Goal: Task Accomplishment & Management: Manage account settings

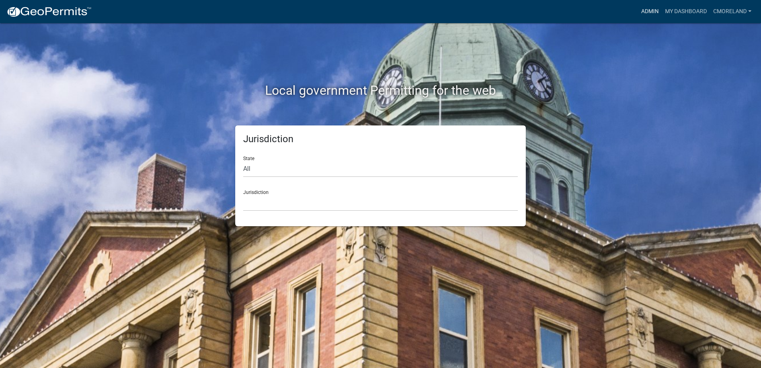
click at [646, 12] on link "Admin" at bounding box center [650, 11] width 24 height 15
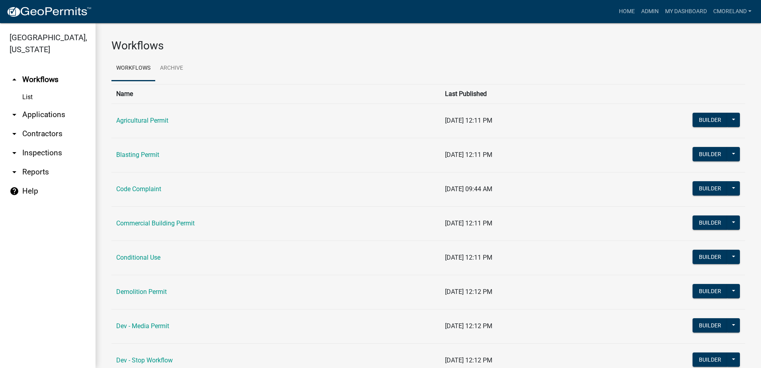
click at [53, 152] on link "arrow_drop_down Inspections" at bounding box center [48, 152] width 96 height 19
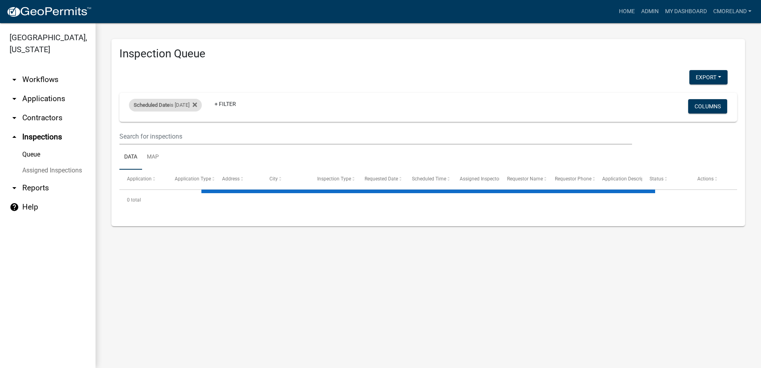
select select "2: 50"
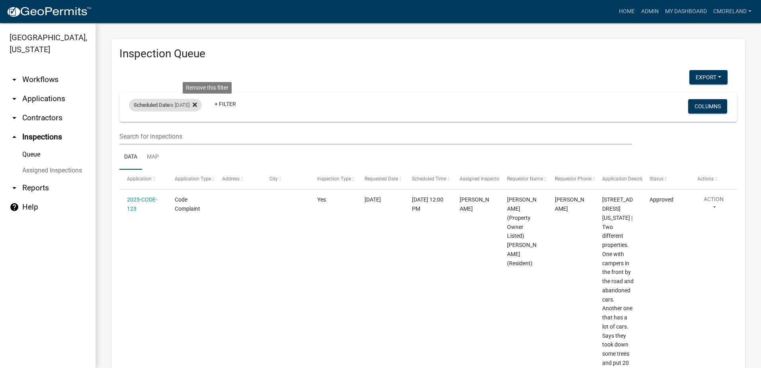
click at [197, 104] on icon at bounding box center [195, 104] width 4 height 4
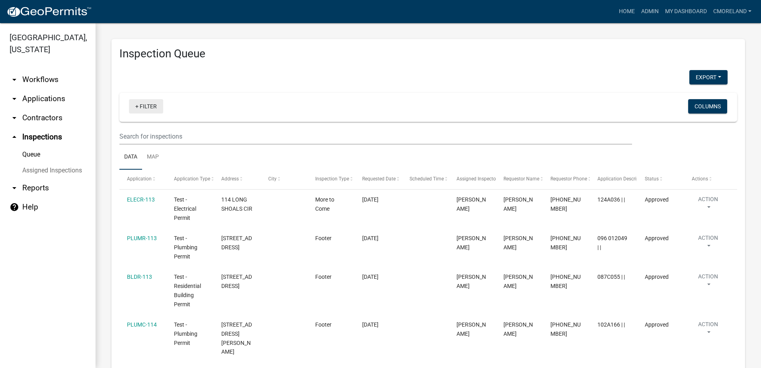
click at [149, 107] on link "+ Filter" at bounding box center [146, 106] width 34 height 14
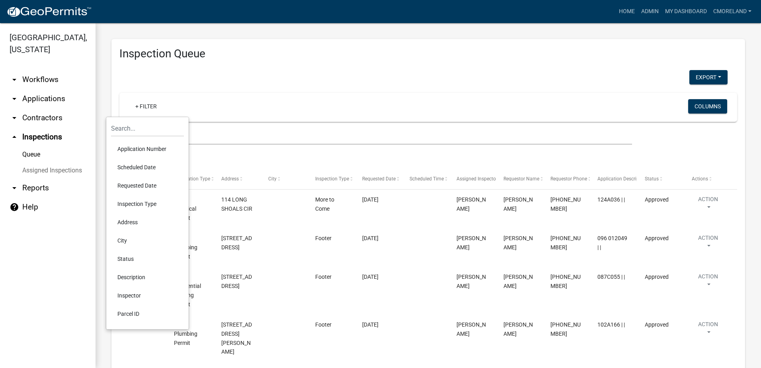
click at [140, 185] on li "Requested Date" at bounding box center [147, 185] width 73 height 18
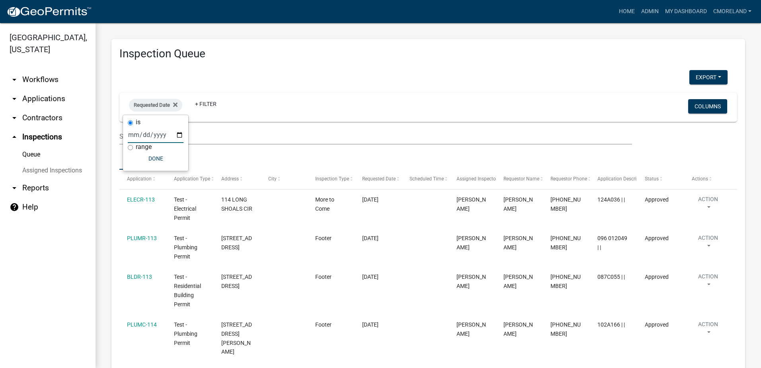
click at [179, 134] on input "date" at bounding box center [156, 135] width 56 height 16
type input "2025-08-25"
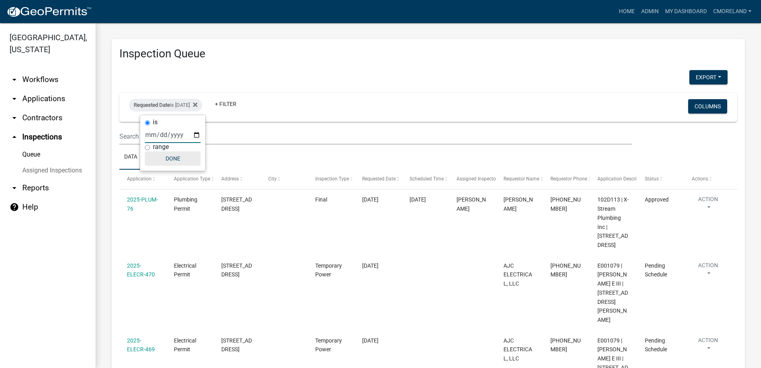
click at [174, 154] on button "Done" at bounding box center [173, 158] width 56 height 14
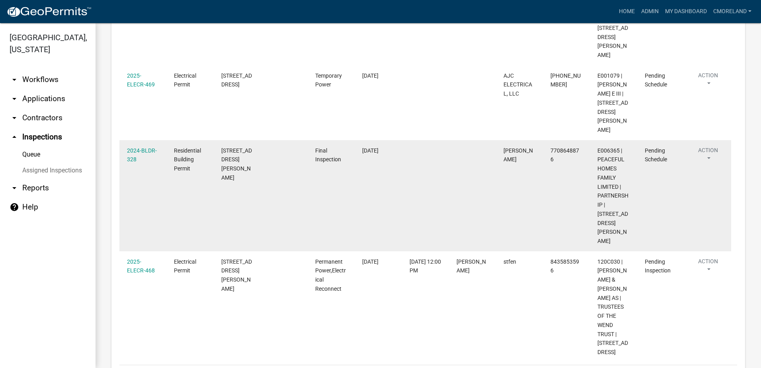
scroll to position [279, 0]
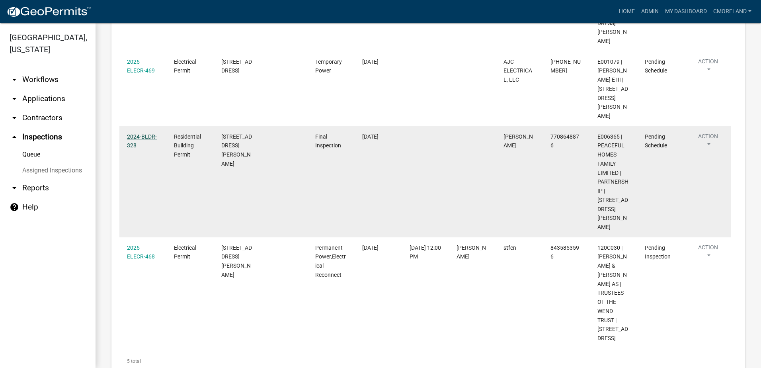
click at [142, 133] on link "2024-BLDR-328" at bounding box center [142, 141] width 30 height 16
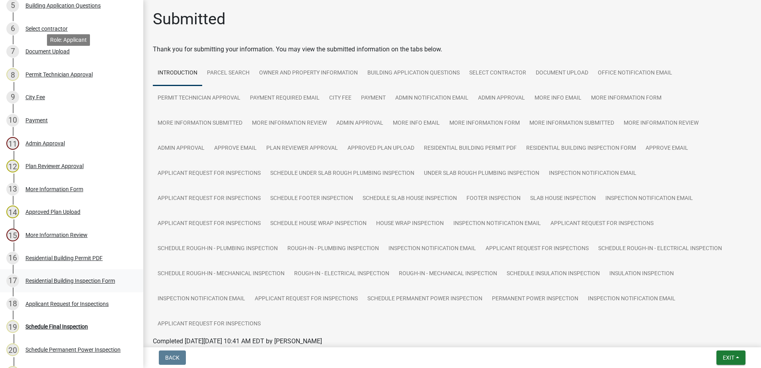
scroll to position [279, 0]
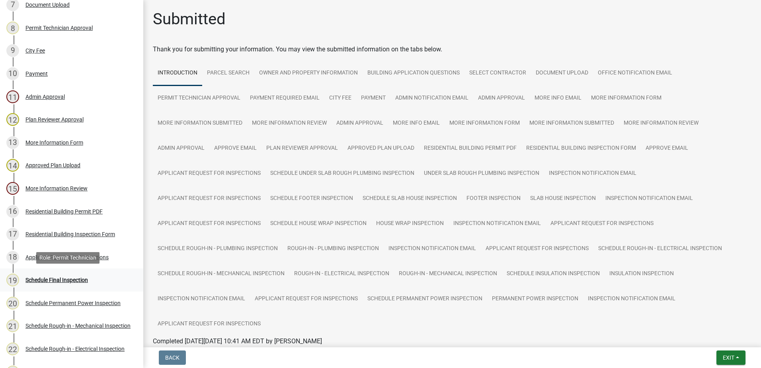
click at [54, 281] on div "Schedule Final Inspection" at bounding box center [56, 280] width 62 height 6
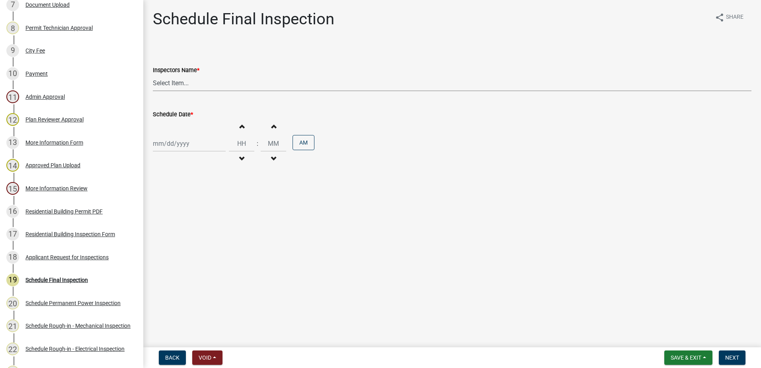
click at [198, 82] on select "Select Item... mrivera (Michele Rivera) jstokes (Jerry Stokes) asmith105 (Antho…" at bounding box center [452, 83] width 599 height 16
select select "07642ab0-564c-47bb-824b-0ccf2da83593"
click at [153, 75] on select "Select Item... mrivera (Michele Rivera) jstokes (Jerry Stokes) asmith105 (Antho…" at bounding box center [452, 83] width 599 height 16
select select "8"
select select "2025"
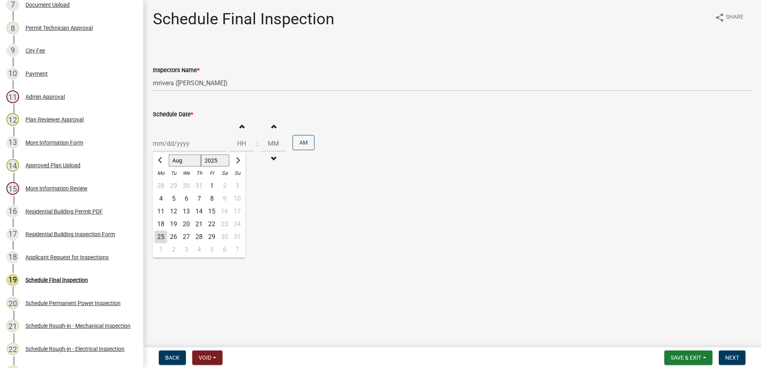
click at [192, 146] on div "Jan Feb Mar Apr May Jun Jul Aug Sep Oct Nov Dec 1525 1526 1527 1528 1529 1530 1…" at bounding box center [189, 143] width 73 height 16
click at [174, 237] on div "26" at bounding box center [173, 236] width 13 height 13
type input "[DATE]"
click at [740, 358] on button "Next" at bounding box center [732, 357] width 27 height 14
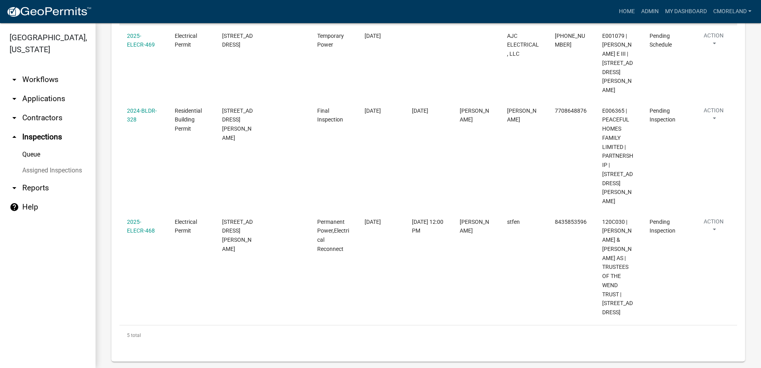
scroll to position [305, 0]
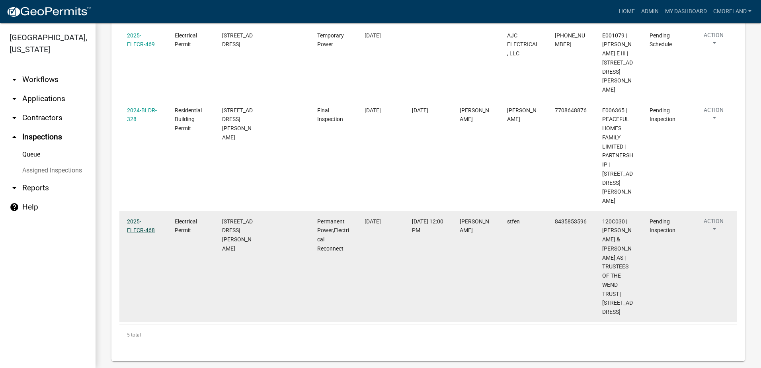
click at [145, 218] on link "2025-ELECR-468" at bounding box center [141, 226] width 28 height 16
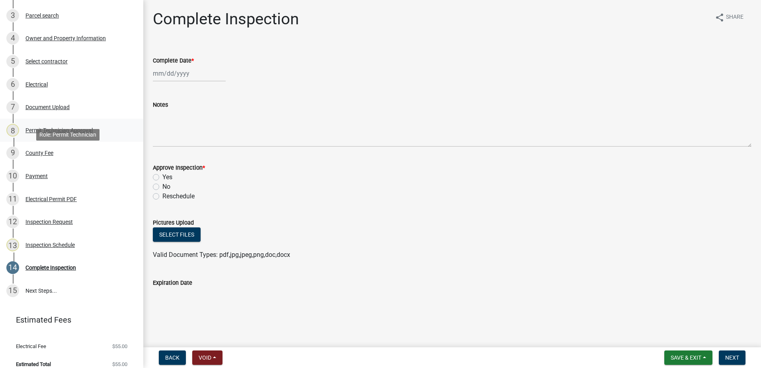
scroll to position [185, 0]
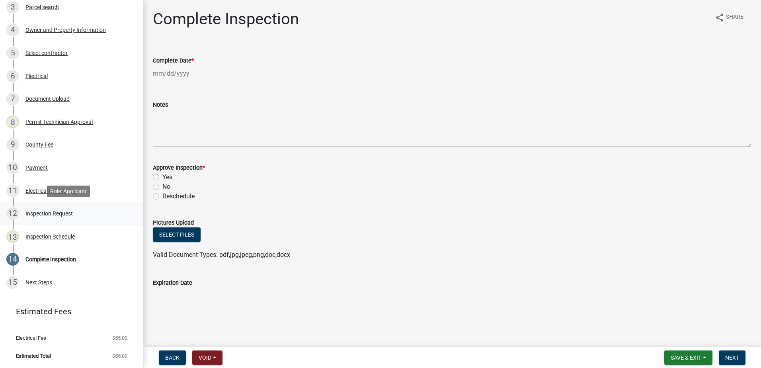
click at [56, 211] on div "Inspection Request" at bounding box center [48, 214] width 47 height 6
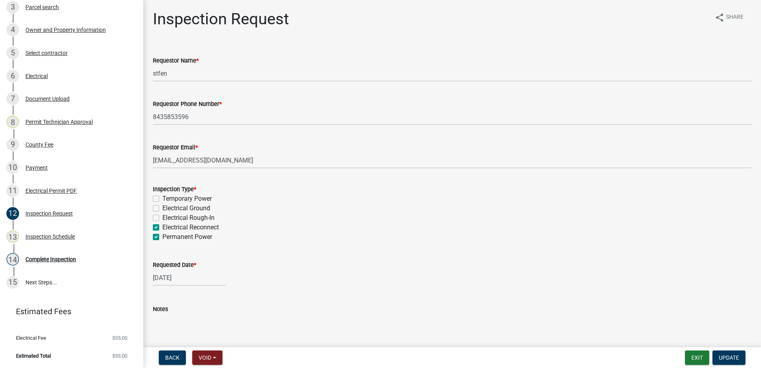
click at [162, 236] on label "Permanent Power" at bounding box center [187, 237] width 50 height 10
click at [162, 236] on input "Permanent Power" at bounding box center [164, 234] width 5 height 5
checkbox input "false"
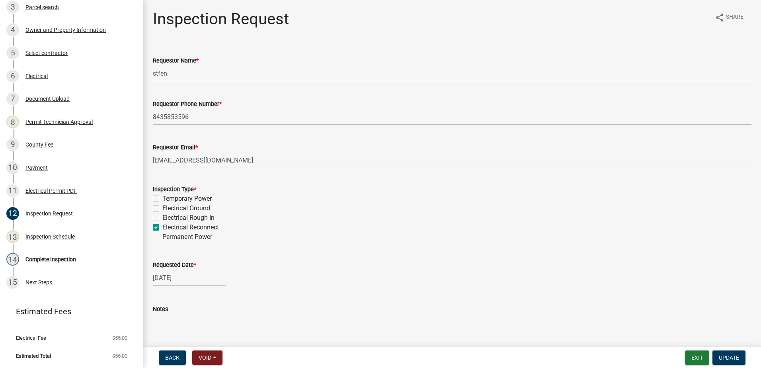
checkbox input "false"
checkbox input "true"
checkbox input "false"
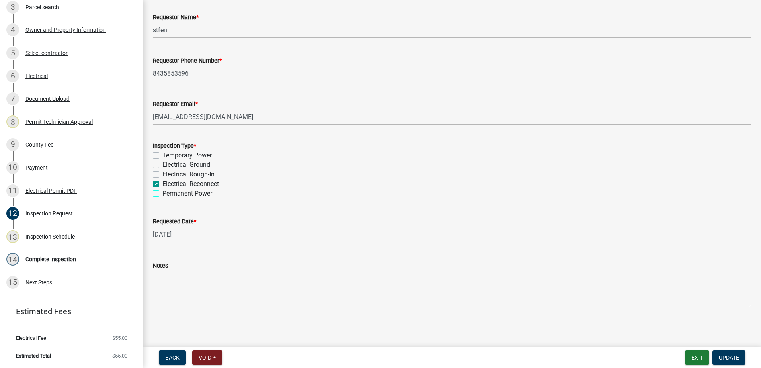
scroll to position [45, 0]
click at [730, 358] on span "Update" at bounding box center [729, 357] width 20 height 6
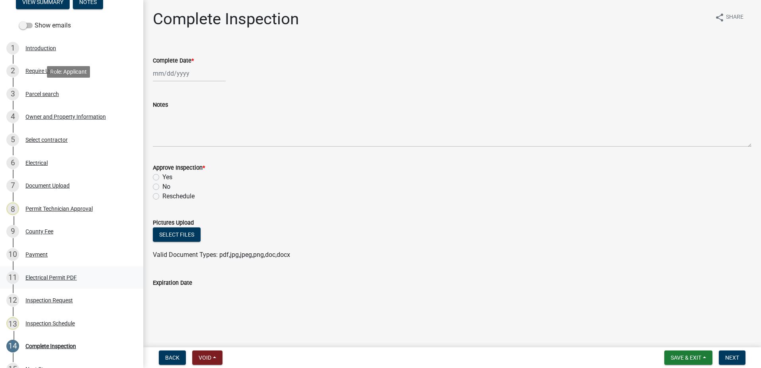
scroll to position [185, 0]
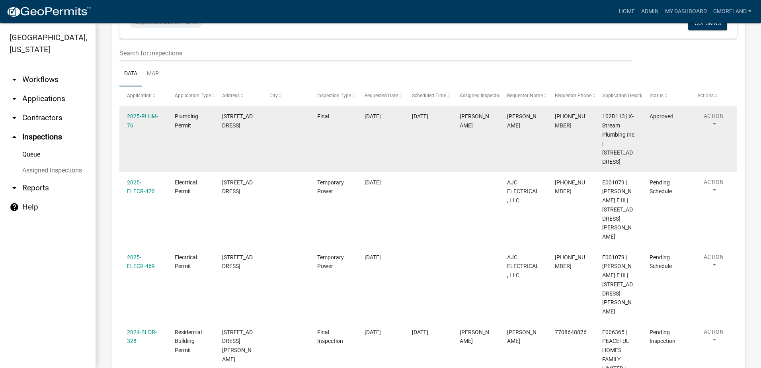
scroll to position [26, 0]
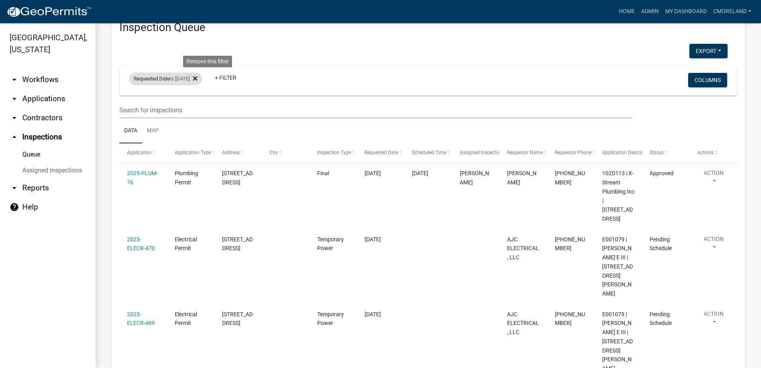
click at [197, 76] on icon at bounding box center [195, 78] width 4 height 6
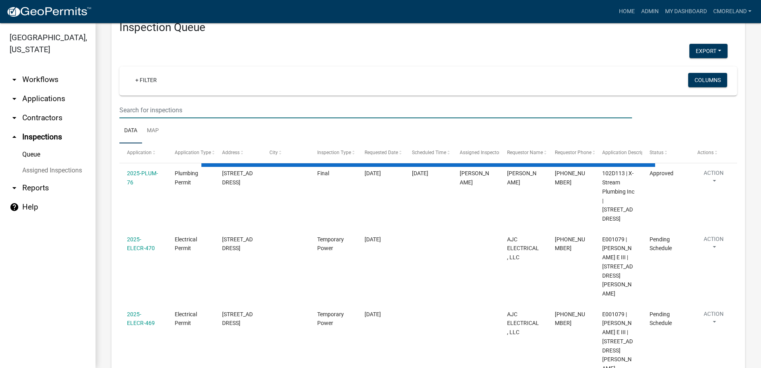
click at [192, 111] on input "text" at bounding box center [375, 110] width 513 height 16
type input "1"
select select "2: 50"
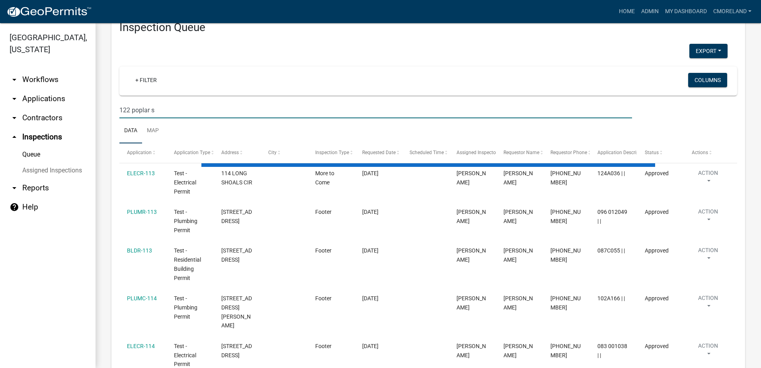
type input "[STREET_ADDRESS]"
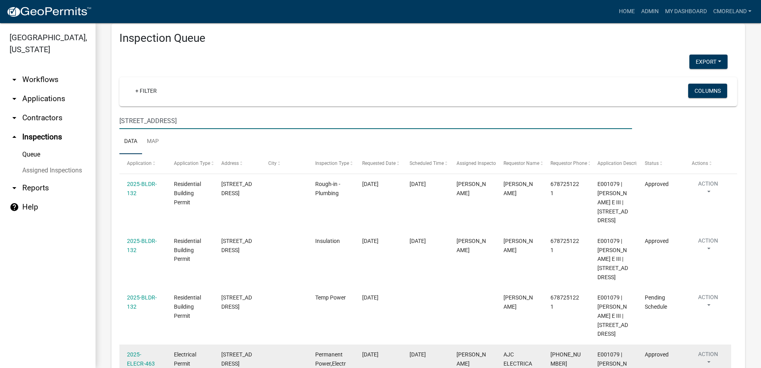
scroll to position [0, 0]
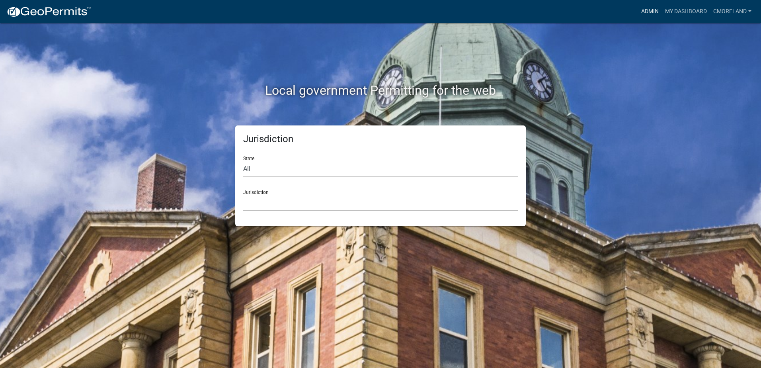
click at [647, 9] on link "Admin" at bounding box center [650, 11] width 24 height 15
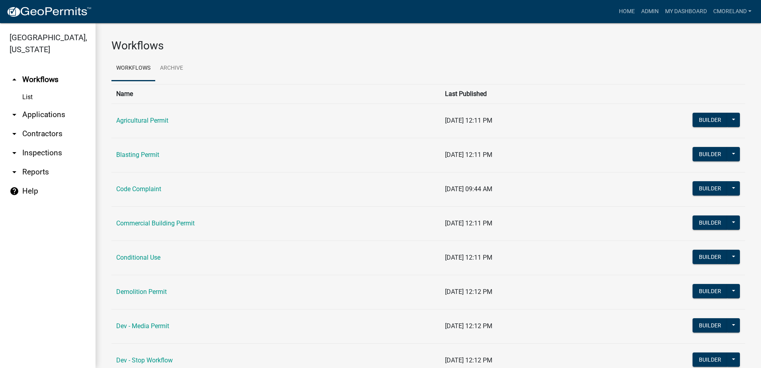
click at [47, 151] on link "arrow_drop_down Inspections" at bounding box center [48, 152] width 96 height 19
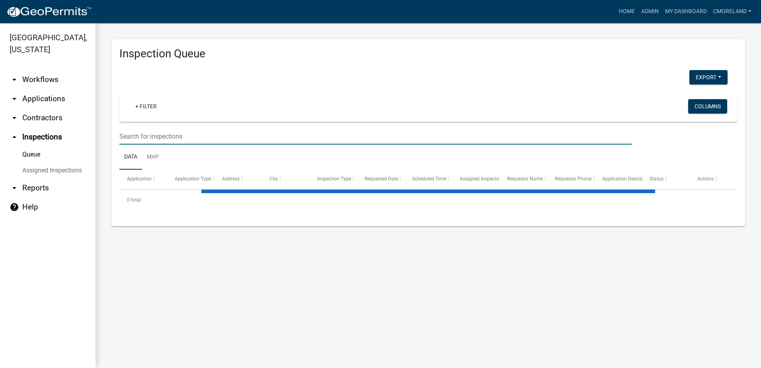
click at [155, 134] on input "text" at bounding box center [375, 136] width 513 height 16
select select "2: 50"
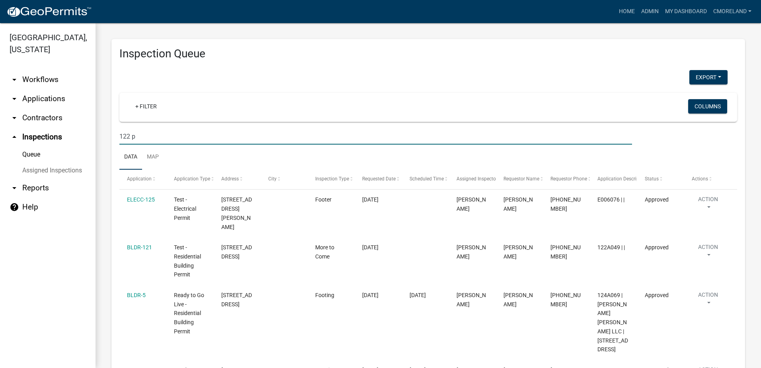
click at [149, 136] on input "122 p" at bounding box center [375, 136] width 513 height 16
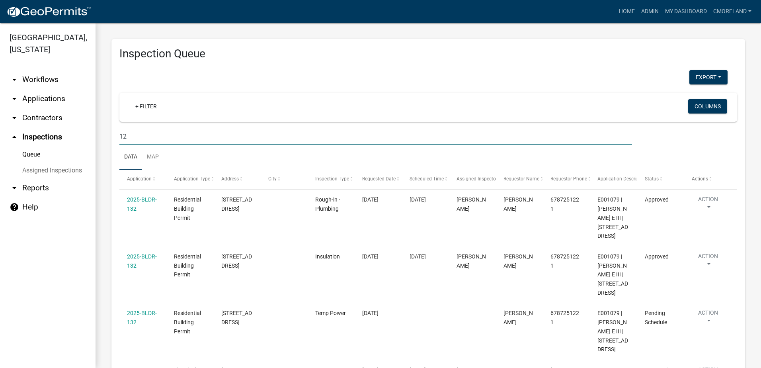
type input "1"
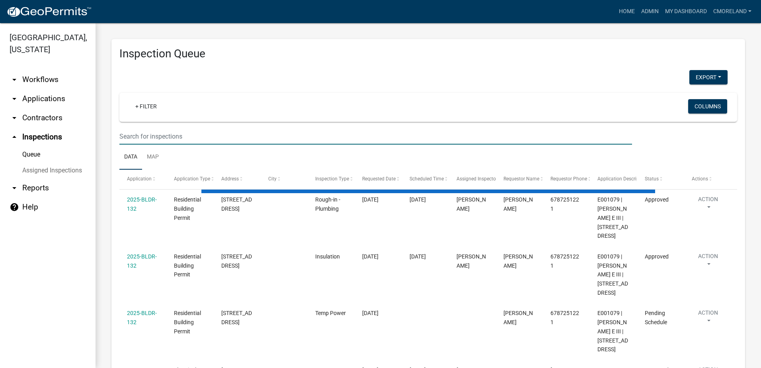
select select "2: 50"
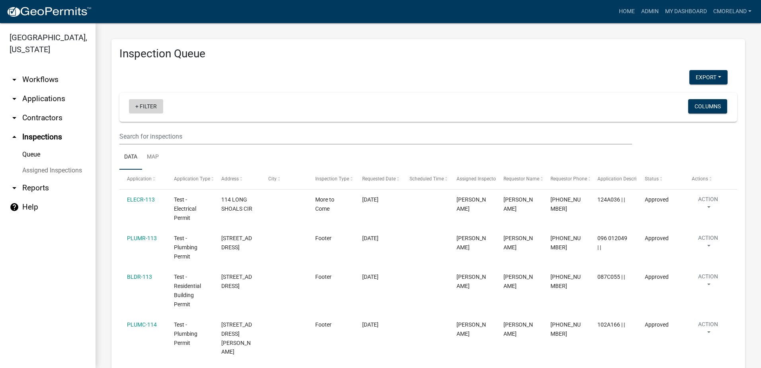
click at [146, 107] on link "+ Filter" at bounding box center [146, 106] width 34 height 14
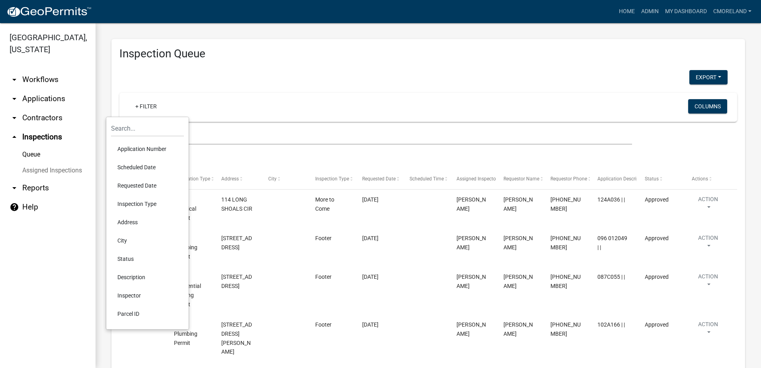
click at [141, 186] on li "Requested Date" at bounding box center [147, 185] width 73 height 18
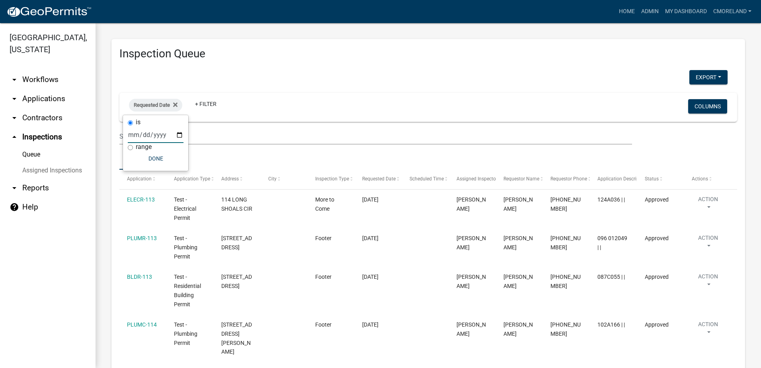
click at [180, 132] on input "date" at bounding box center [156, 135] width 56 height 16
type input "[DATE]"
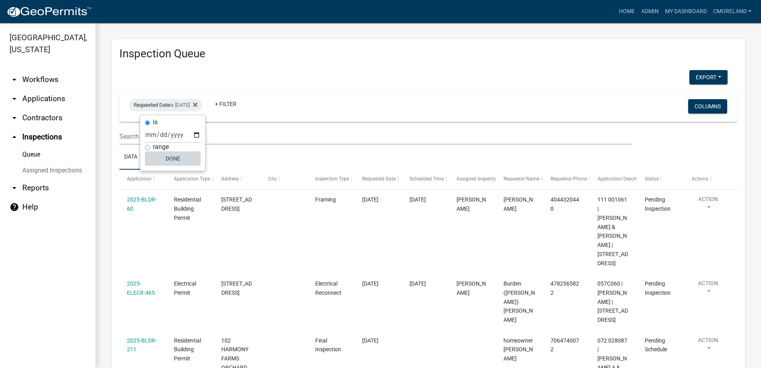
click at [176, 160] on button "Done" at bounding box center [173, 158] width 56 height 14
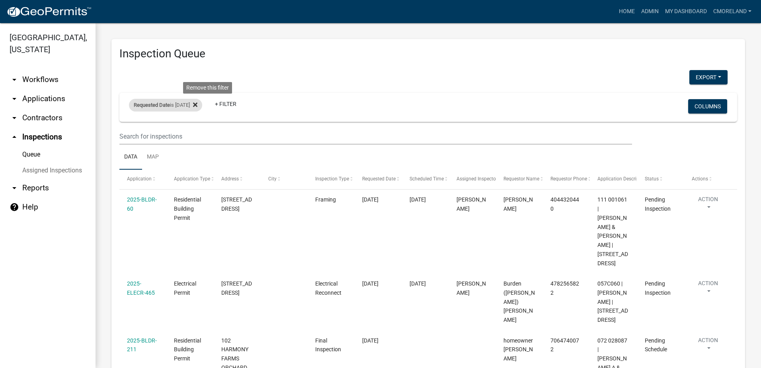
click at [197, 106] on icon at bounding box center [195, 104] width 4 height 6
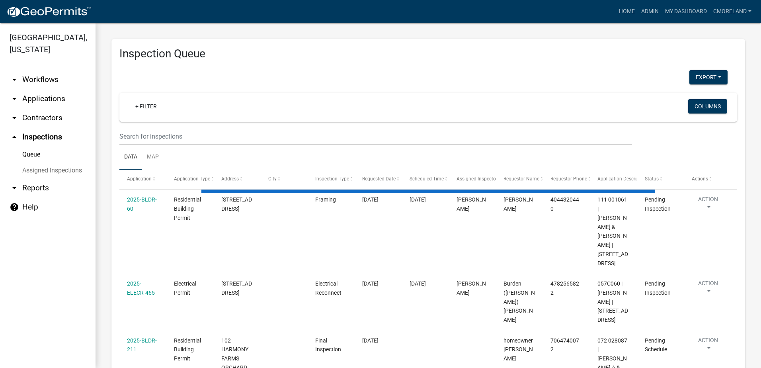
select select "2: 50"
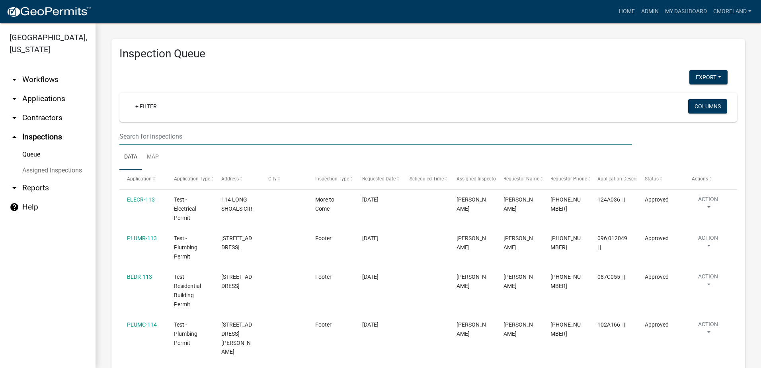
click at [166, 133] on input "text" at bounding box center [375, 136] width 513 height 16
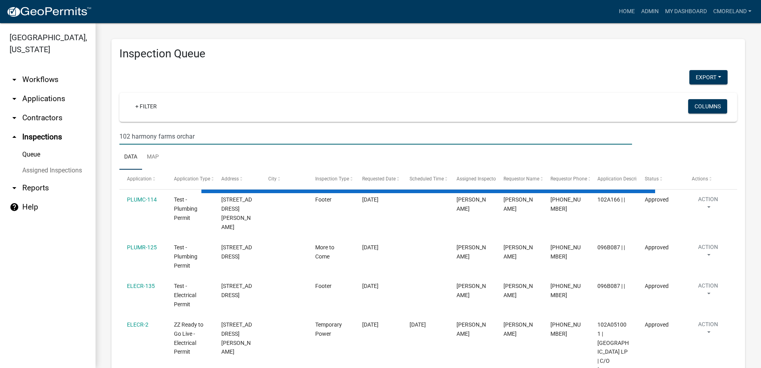
type input "102 harmony farms orchard"
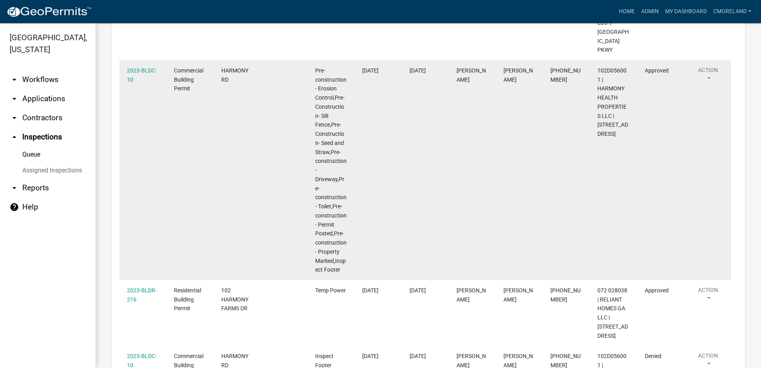
scroll to position [713, 0]
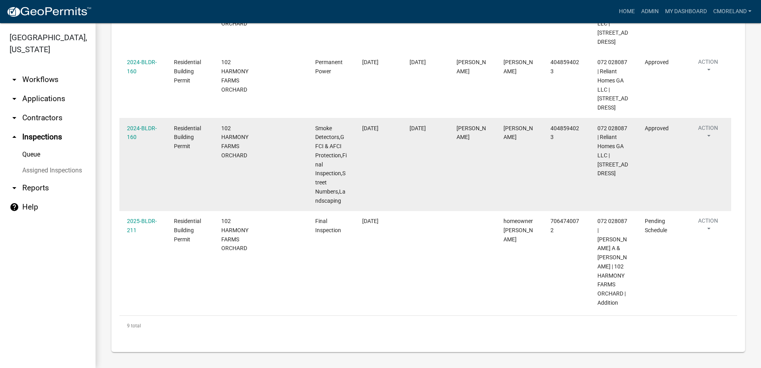
select select "2: 50"
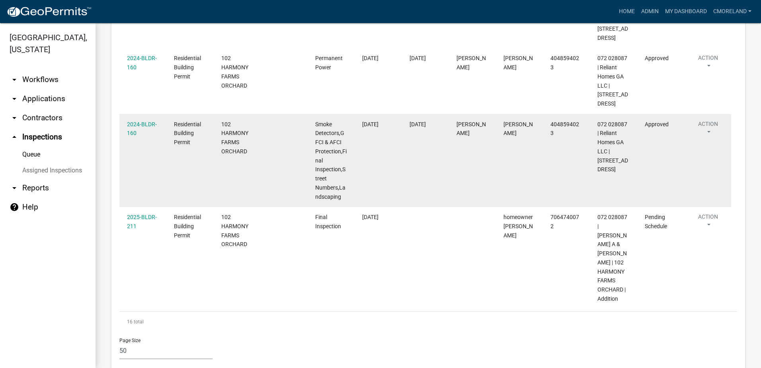
scroll to position [1204, 0]
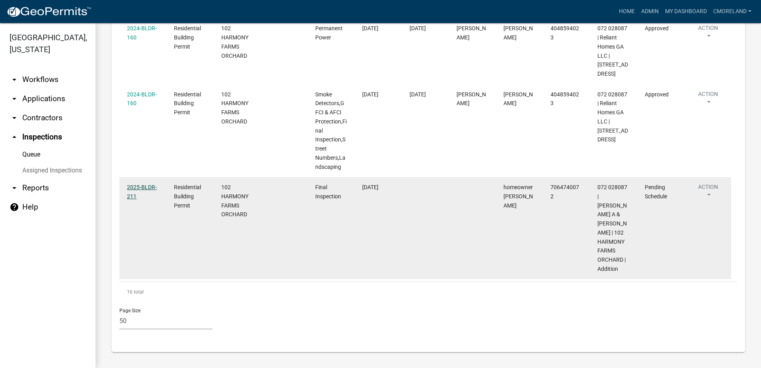
type input "102 harmony farms orchard"
click at [144, 199] on link "2025-BLDR-211" at bounding box center [142, 192] width 30 height 16
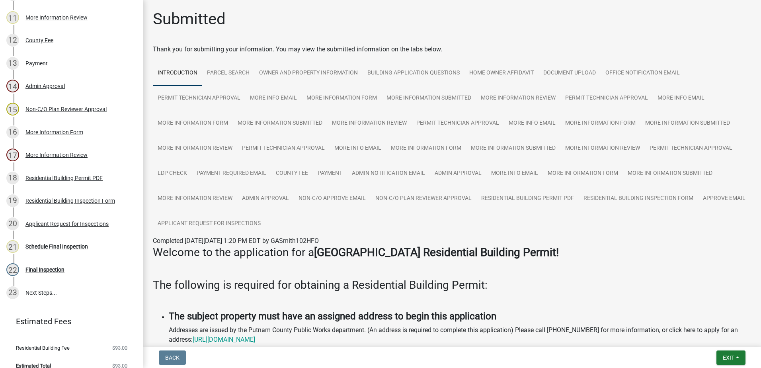
scroll to position [368, 0]
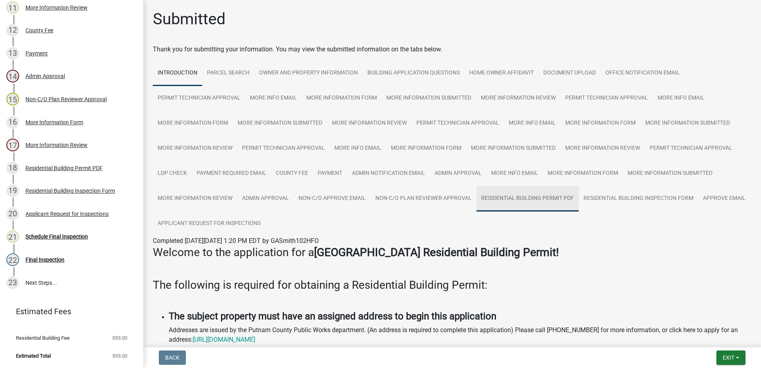
click at [541, 194] on link "Residential Building Permit PDF" at bounding box center [527, 198] width 102 height 25
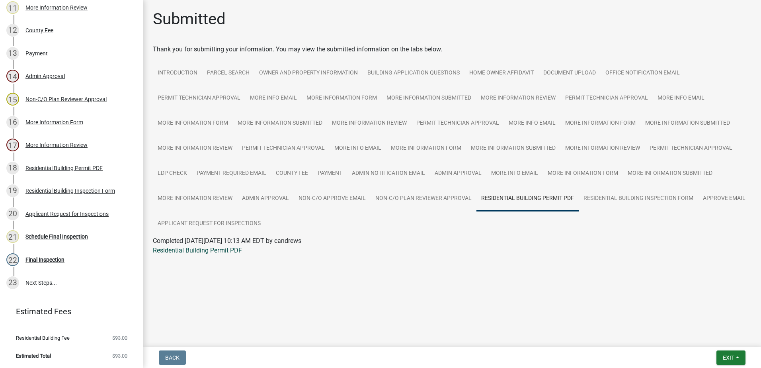
click at [192, 250] on link "Residential Building Permit PDF" at bounding box center [197, 250] width 89 height 8
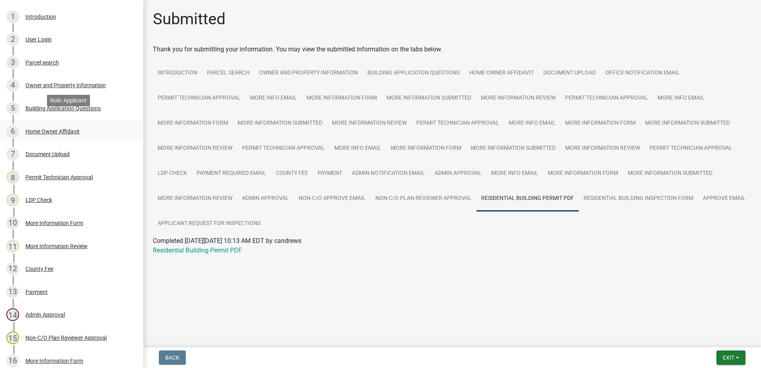
scroll to position [129, 0]
click at [57, 153] on div "Document Upload" at bounding box center [47, 155] width 44 height 6
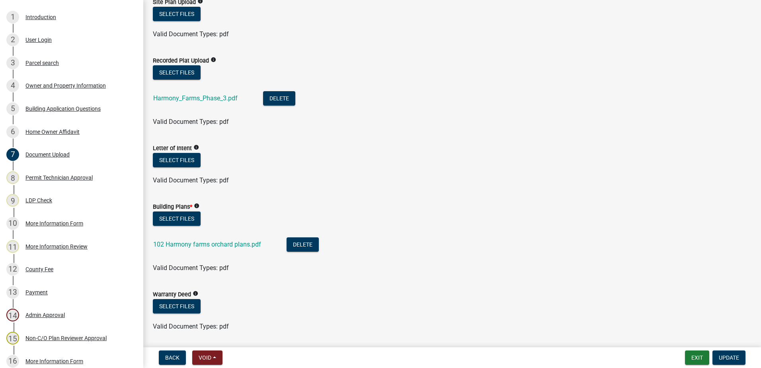
scroll to position [239, 0]
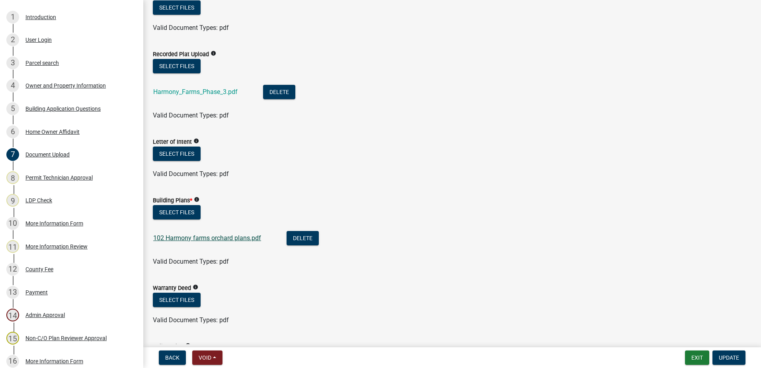
click at [226, 237] on link "102 Harmony farms orchard plans.pdf" at bounding box center [207, 238] width 108 height 8
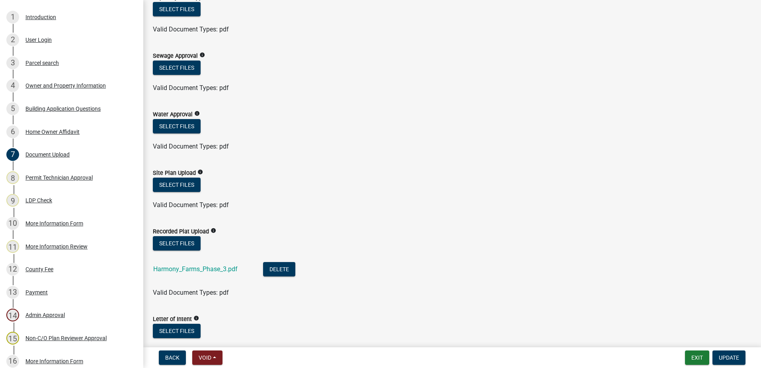
scroll to position [0, 0]
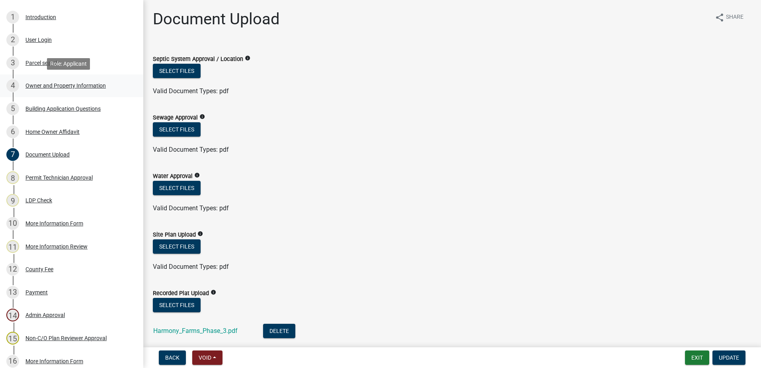
click at [53, 90] on div "4 Owner and Property Information" at bounding box center [68, 85] width 124 height 13
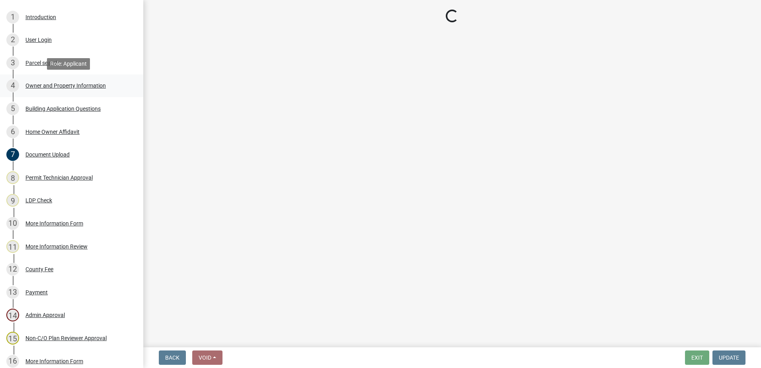
select select "0688c8c3-ca83-4764-a677-531fbc17e6cb"
select select "83394b22-4a11-496c-8e5c-75ade2e72faf"
select select "ece5c1a9-df30-4702-9587-5deee23533b7"
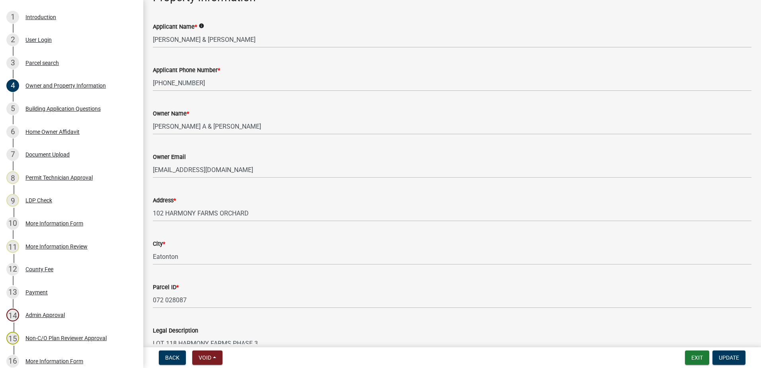
scroll to position [40, 0]
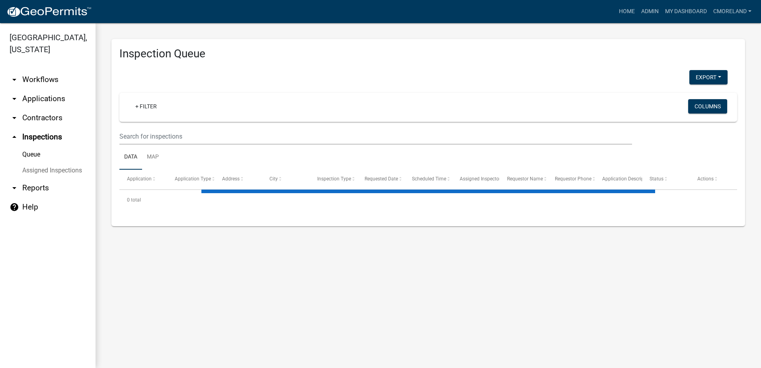
select select "2: 50"
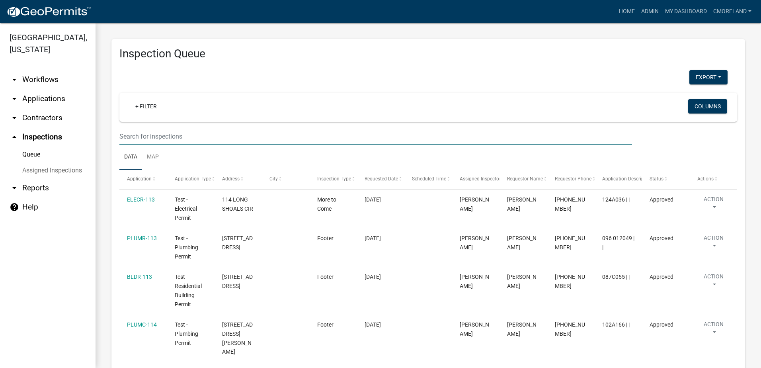
click at [135, 135] on input "text" at bounding box center [375, 136] width 513 height 16
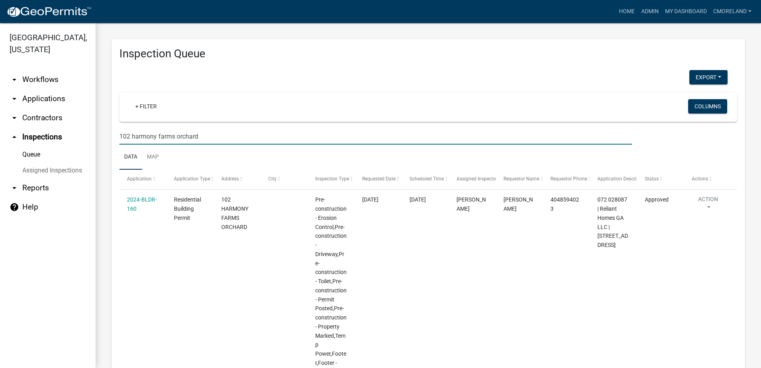
click at [215, 140] on input "102 harmony farms orchard" at bounding box center [375, 136] width 513 height 16
type input "1"
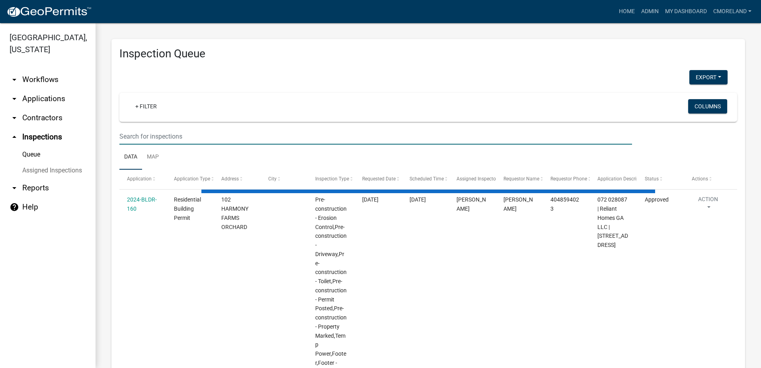
select select "2: 50"
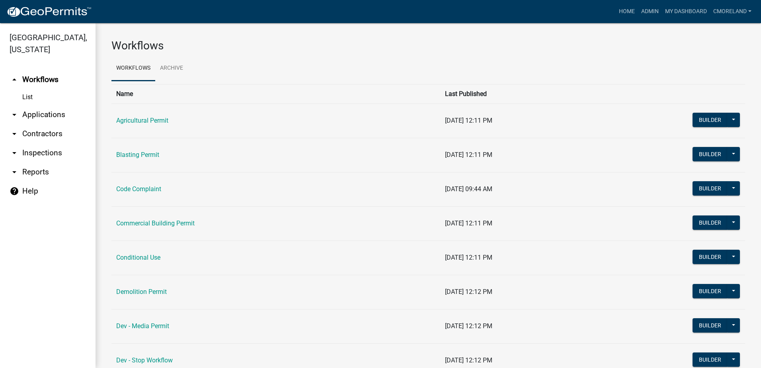
click at [50, 152] on link "arrow_drop_down Inspections" at bounding box center [48, 152] width 96 height 19
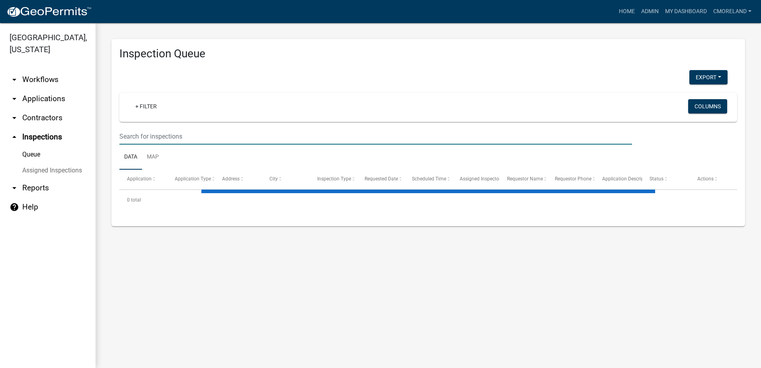
click at [146, 131] on input "text" at bounding box center [375, 136] width 513 height 16
select select "2: 50"
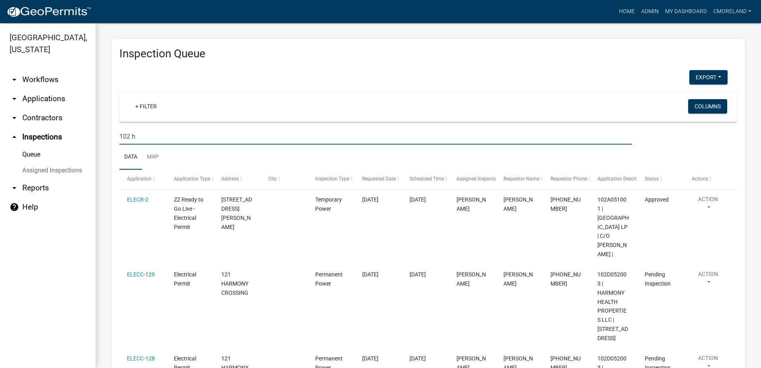
click at [137, 138] on input "102 h" at bounding box center [375, 136] width 513 height 16
type input "102 harmony farms orchard"
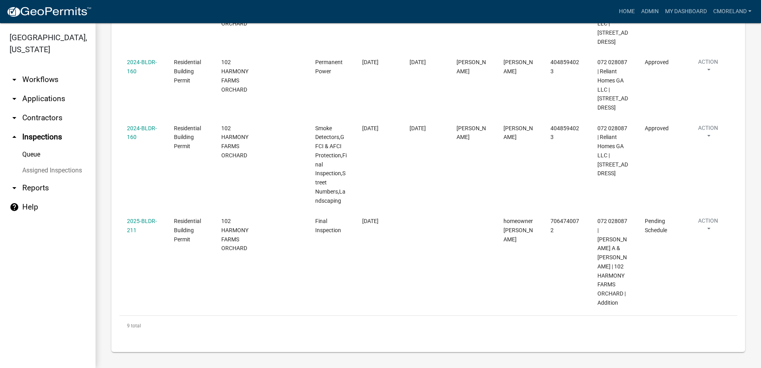
scroll to position [713, 0]
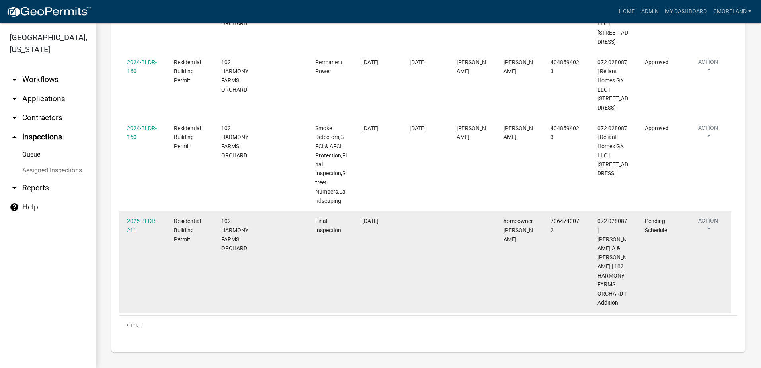
click at [136, 234] on div "2025-BLDR-211" at bounding box center [143, 226] width 32 height 18
click at [138, 230] on link "2025-BLDR-211" at bounding box center [142, 226] width 30 height 16
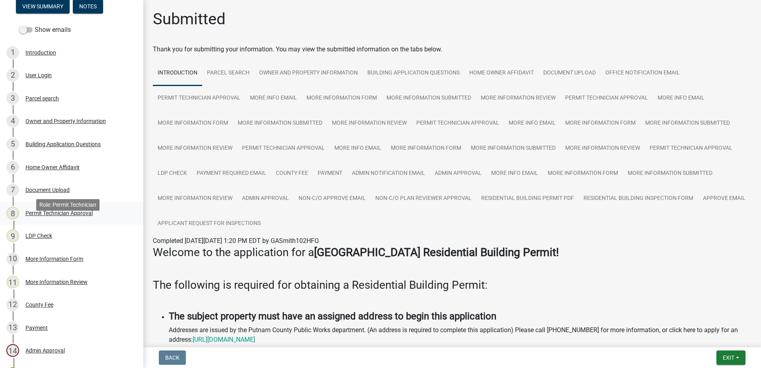
scroll to position [80, 0]
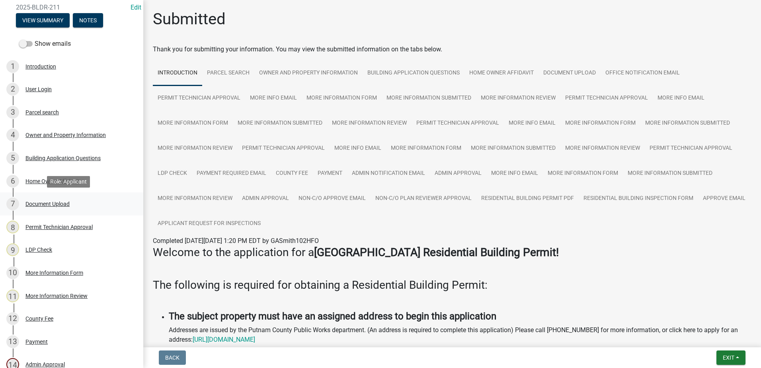
click at [51, 203] on div "Document Upload" at bounding box center [47, 204] width 44 height 6
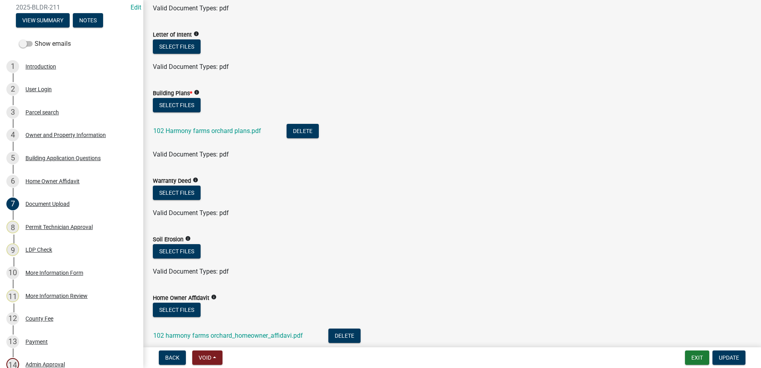
scroll to position [308, 0]
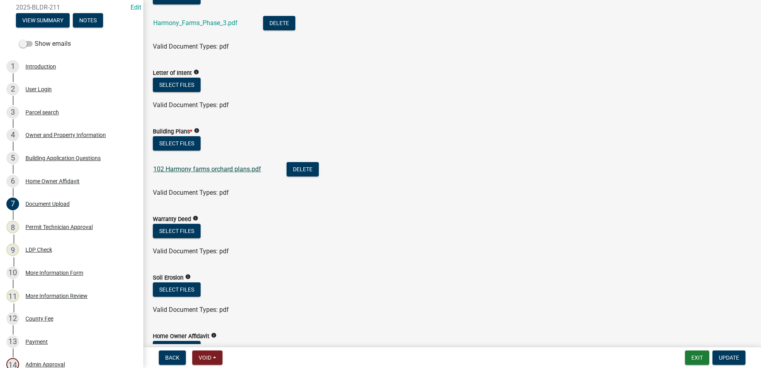
click at [203, 169] on link "102 Harmony farms orchard plans.pdf" at bounding box center [207, 169] width 108 height 8
